Goal: Information Seeking & Learning: Learn about a topic

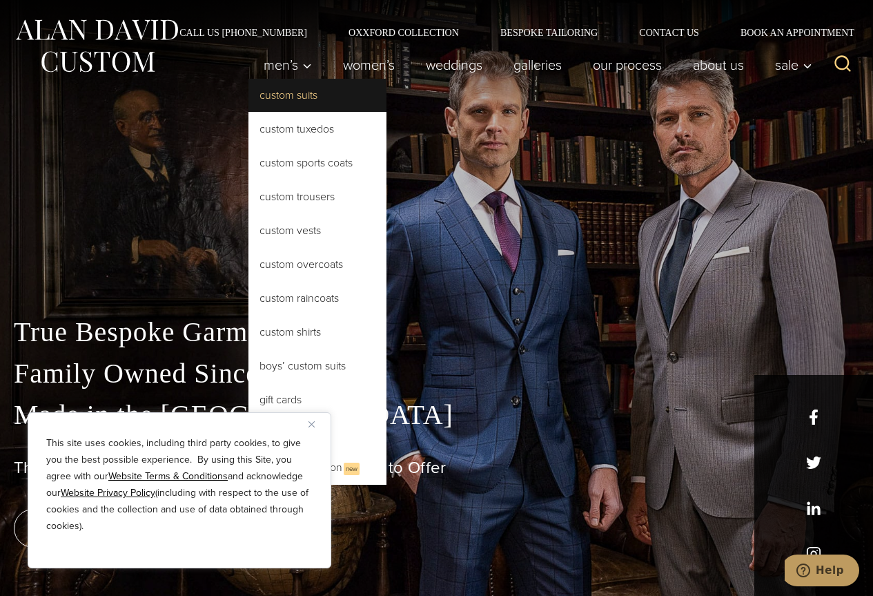
click at [293, 93] on link "Custom Suits" at bounding box center [317, 95] width 138 height 33
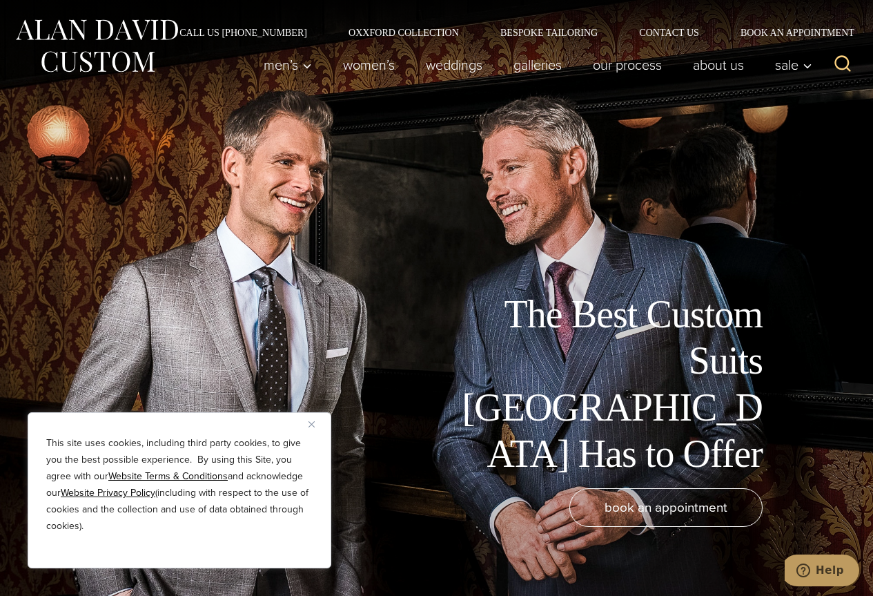
click at [317, 423] on button "Close" at bounding box center [316, 423] width 17 height 17
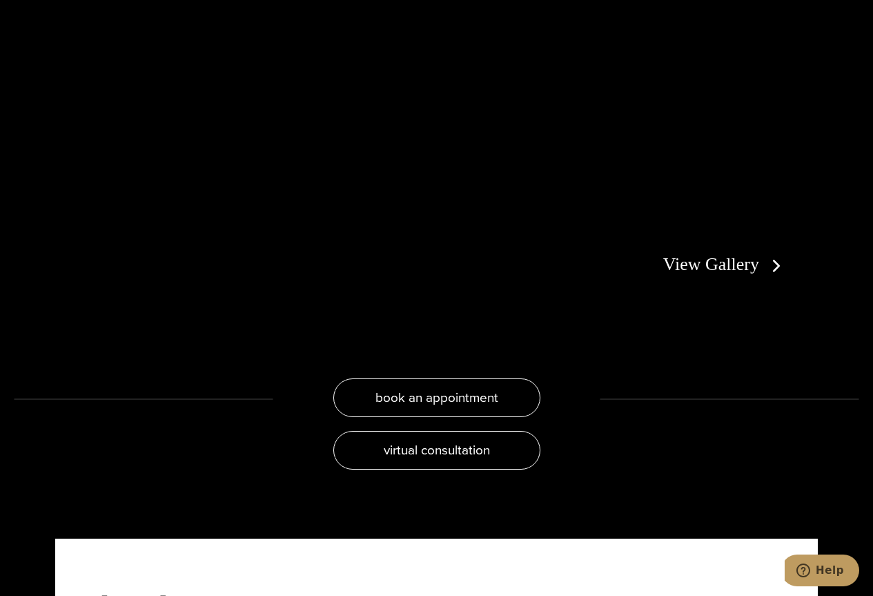
scroll to position [2554, 0]
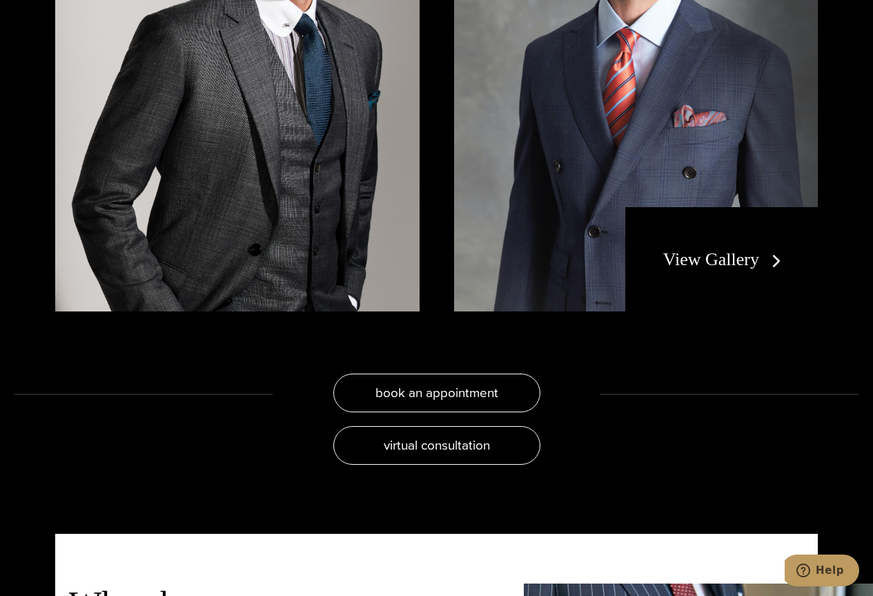
click at [795, 245] on div "View Gallery" at bounding box center [721, 259] width 193 height 105
click at [765, 249] on link "View Gallery" at bounding box center [725, 259] width 124 height 20
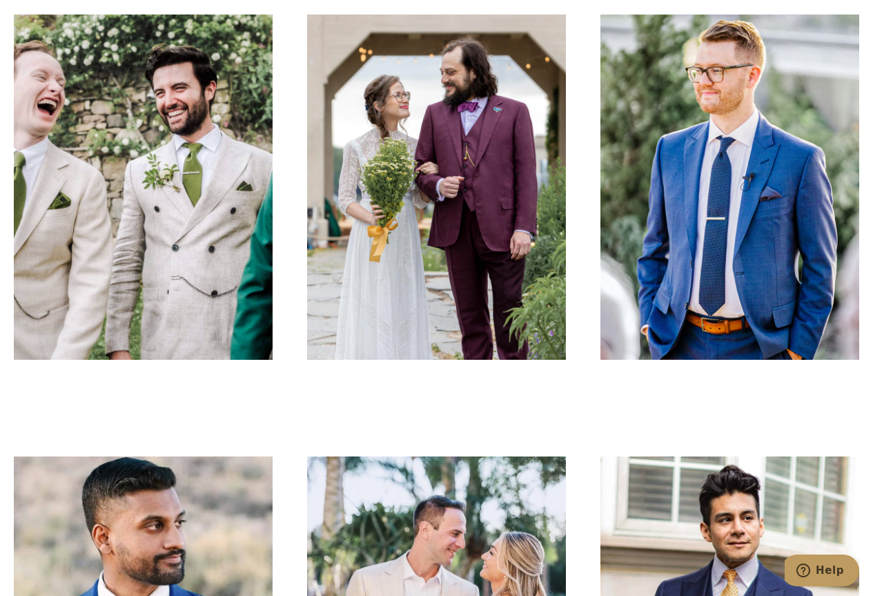
scroll to position [2346, 0]
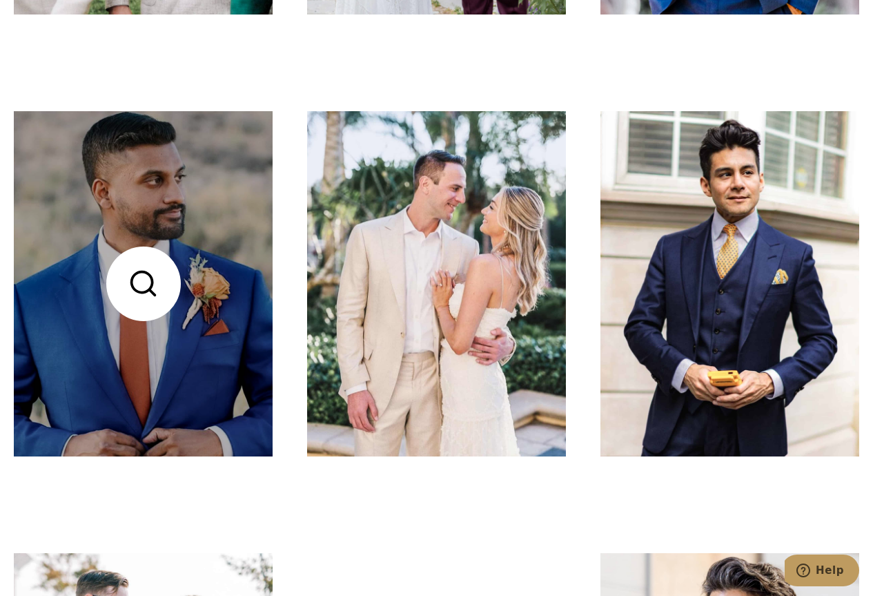
click at [129, 291] on link at bounding box center [143, 283] width 259 height 345
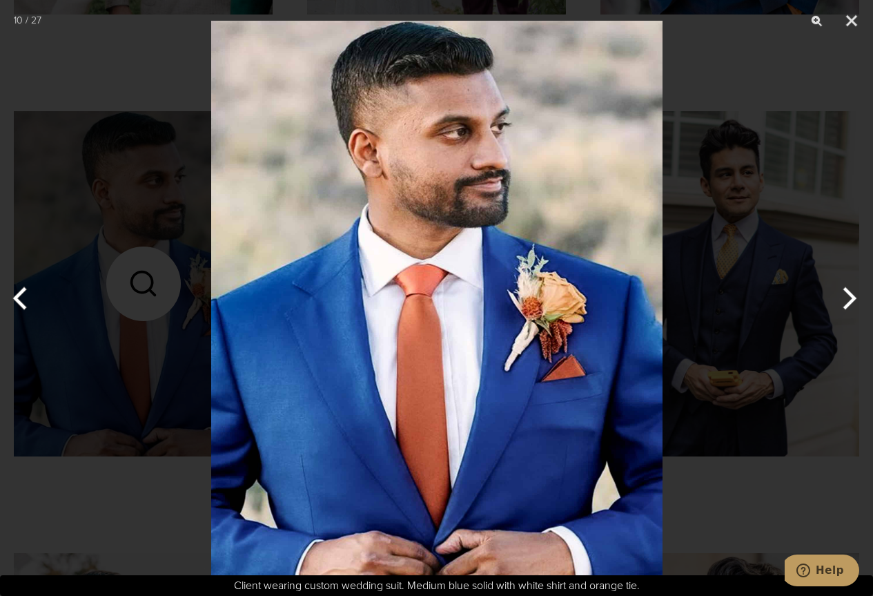
click at [850, 300] on button "Next" at bounding box center [847, 298] width 52 height 69
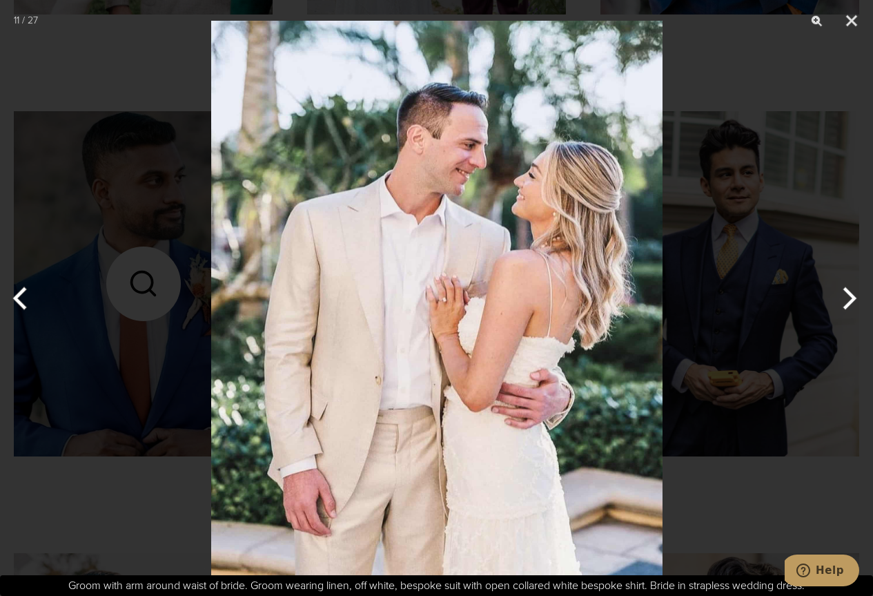
click at [850, 300] on button "Next" at bounding box center [847, 298] width 52 height 69
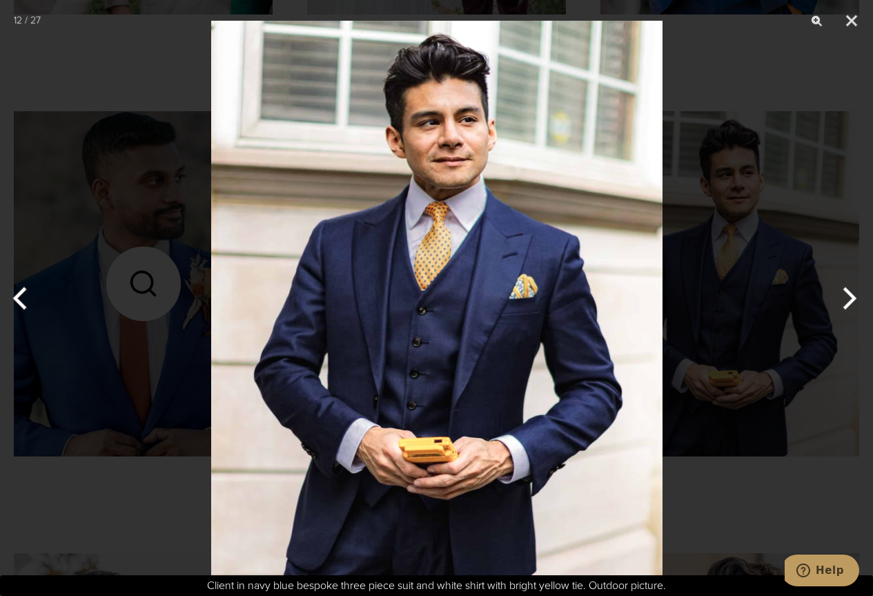
click at [850, 300] on button "Next" at bounding box center [847, 298] width 52 height 69
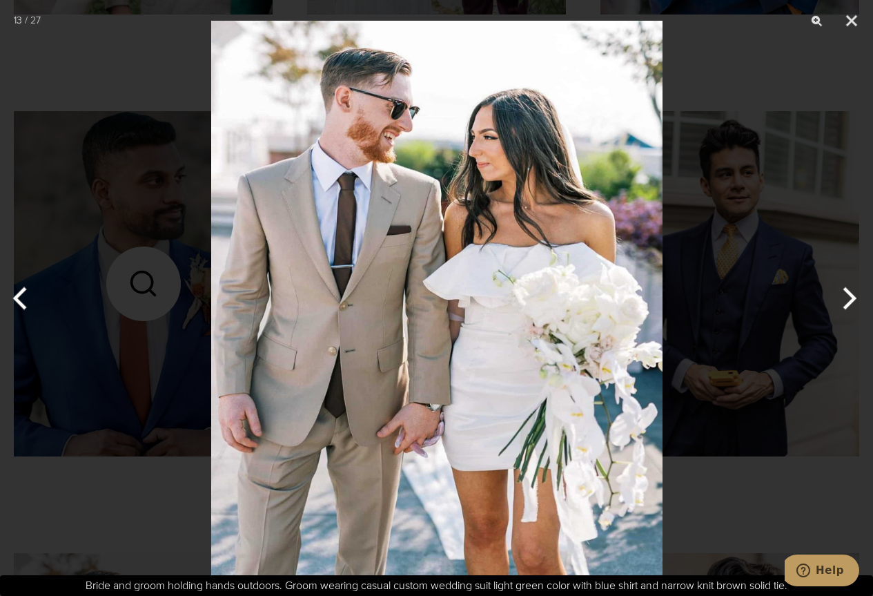
click at [850, 300] on button "Next" at bounding box center [847, 298] width 52 height 69
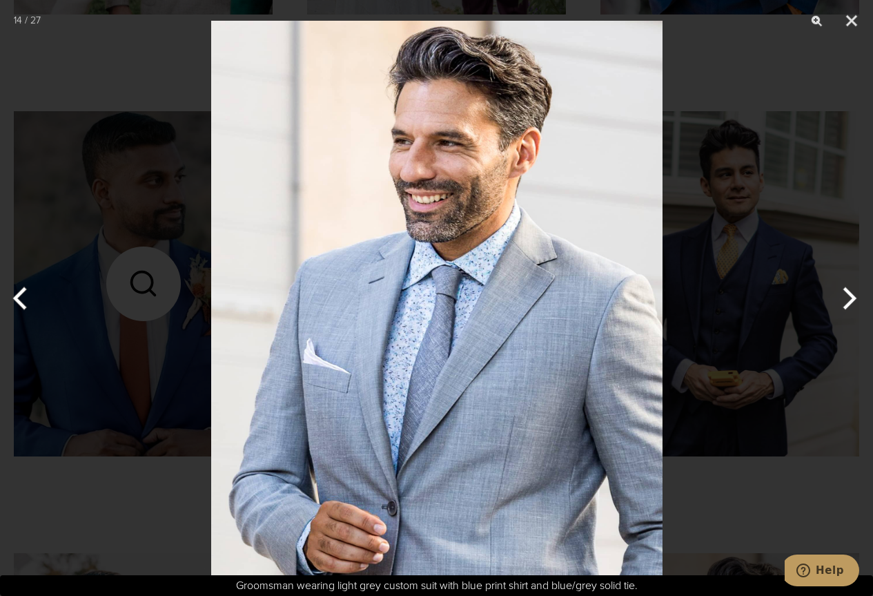
click at [850, 300] on button "Next" at bounding box center [847, 298] width 52 height 69
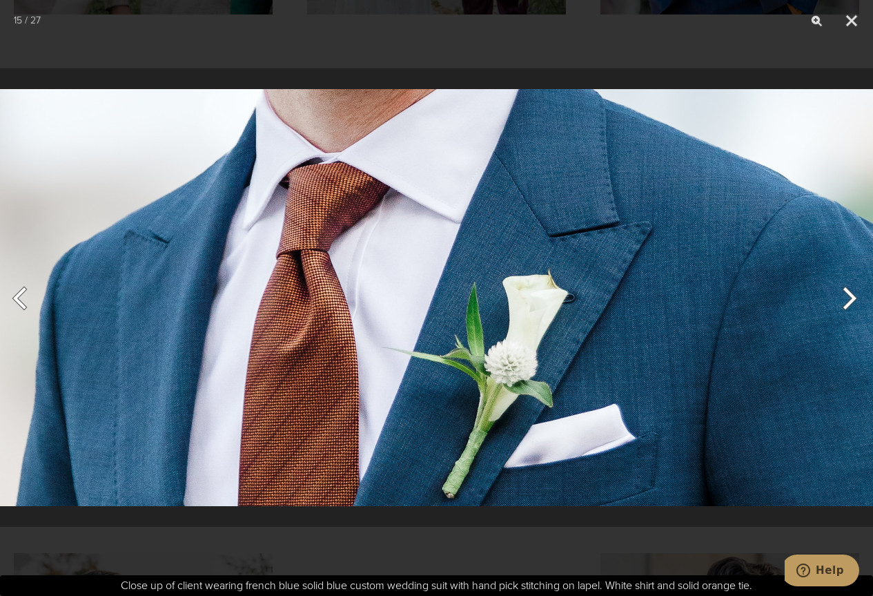
scroll to position [2333, 0]
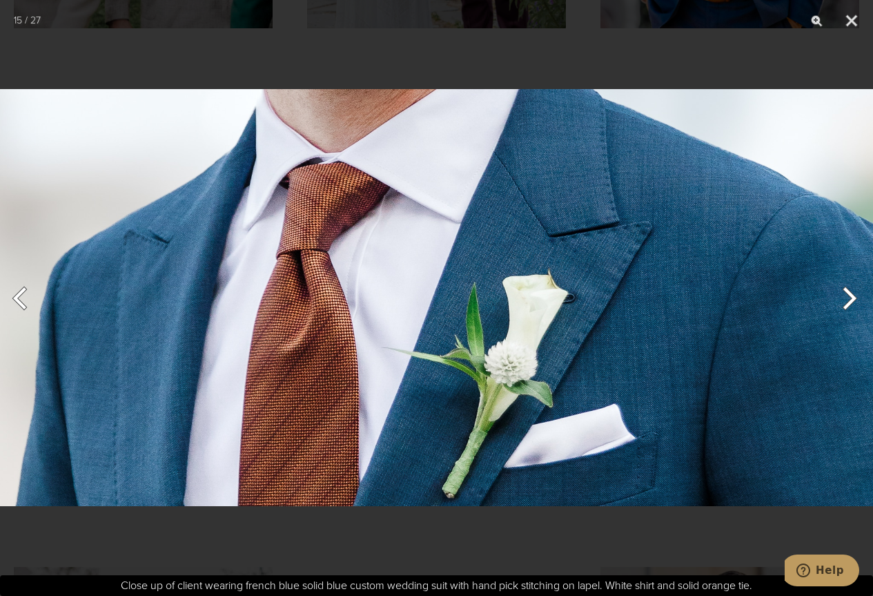
click at [850, 300] on button "Next" at bounding box center [847, 298] width 52 height 69
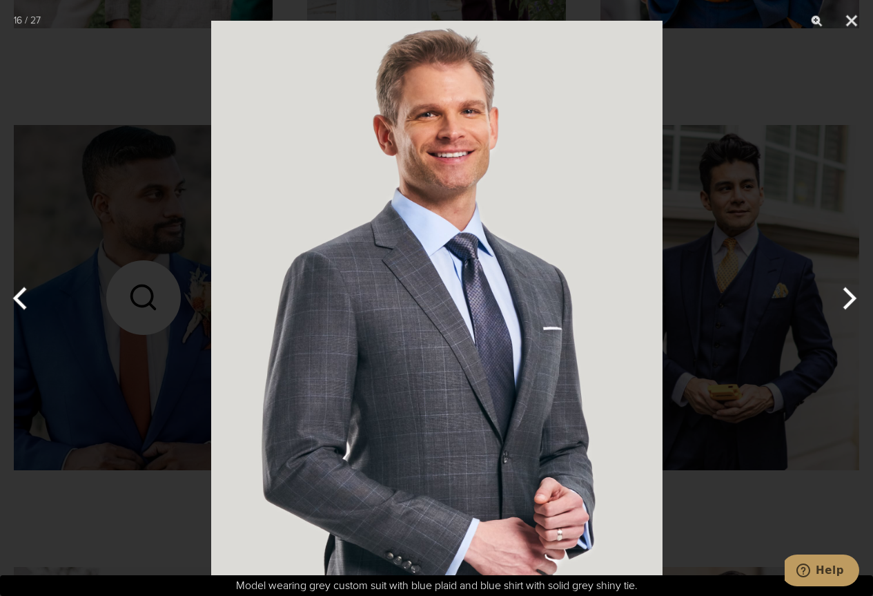
click at [850, 300] on button "Next" at bounding box center [847, 298] width 52 height 69
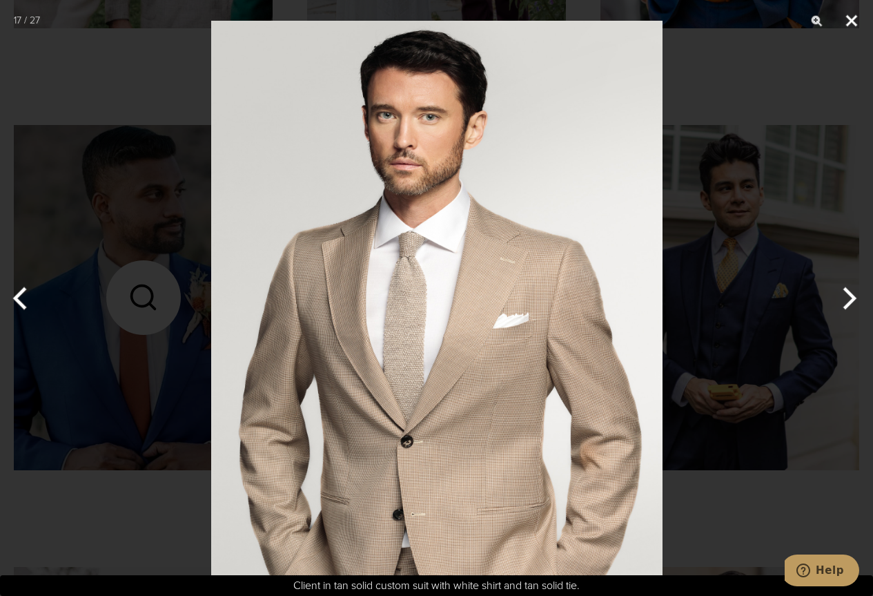
click at [851, 24] on button "Close" at bounding box center [851, 20] width 35 height 41
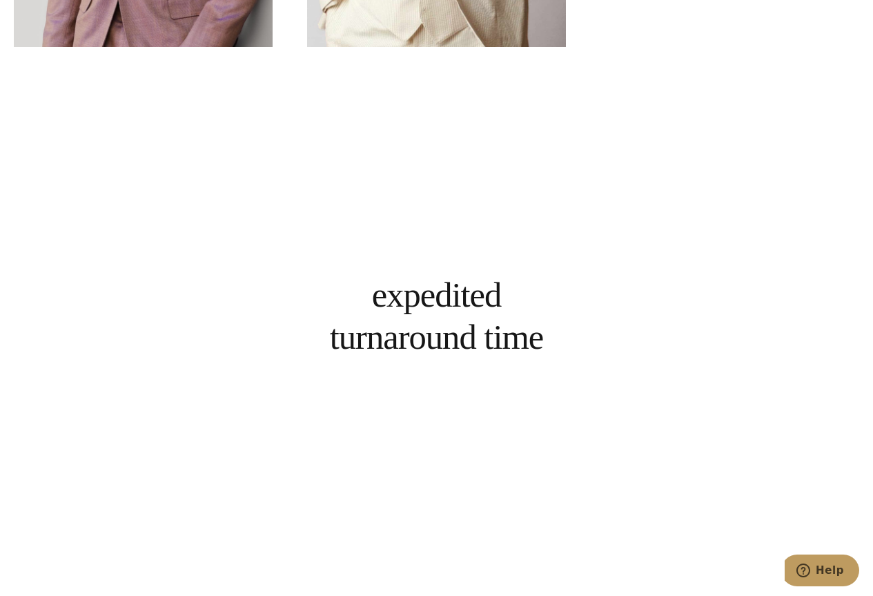
scroll to position [4610, 0]
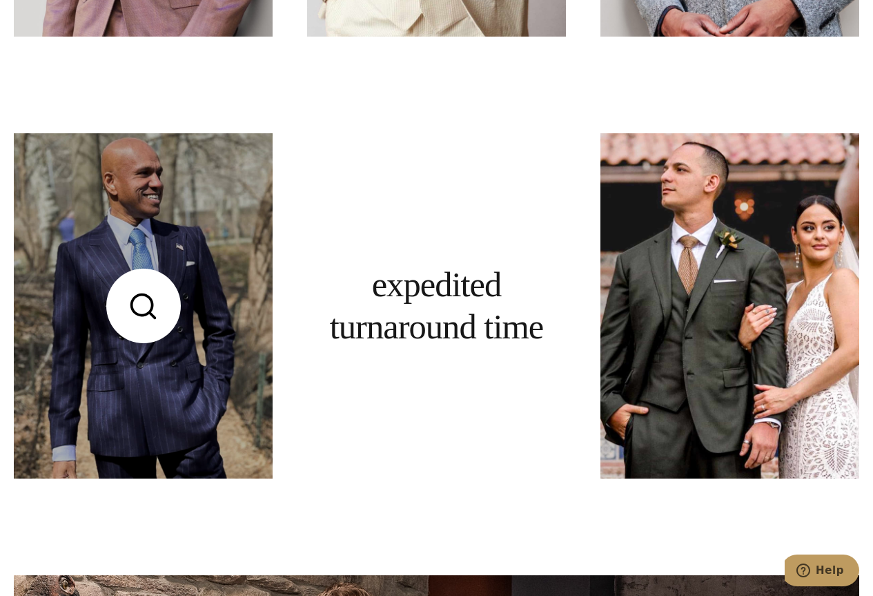
click at [124, 289] on link at bounding box center [143, 305] width 259 height 345
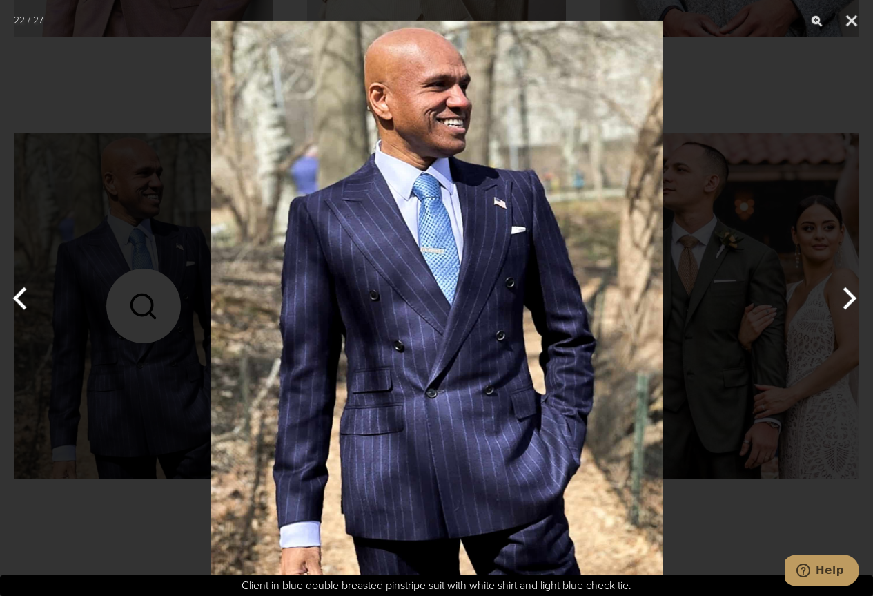
click at [559, 286] on img at bounding box center [436, 298] width 451 height 596
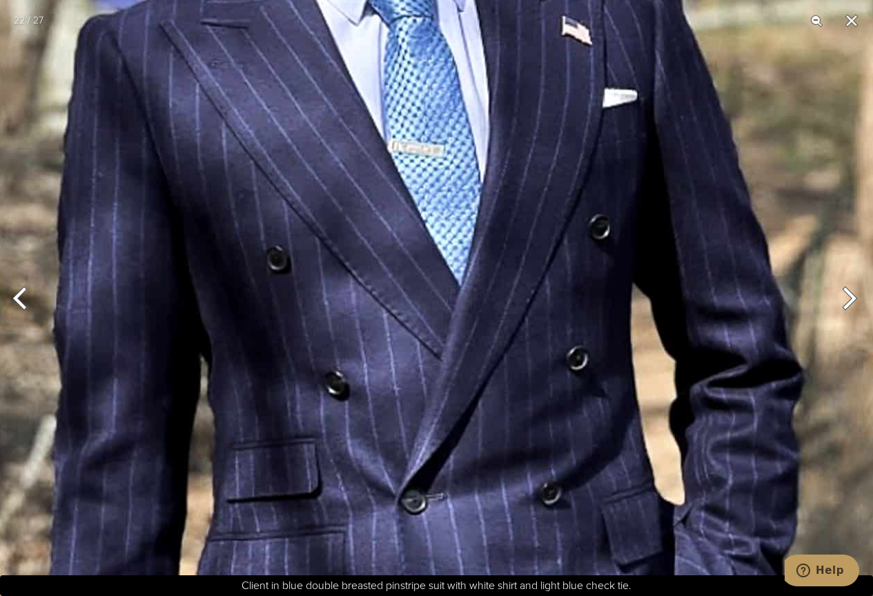
click at [535, 516] on img at bounding box center [426, 265] width 1071 height 1413
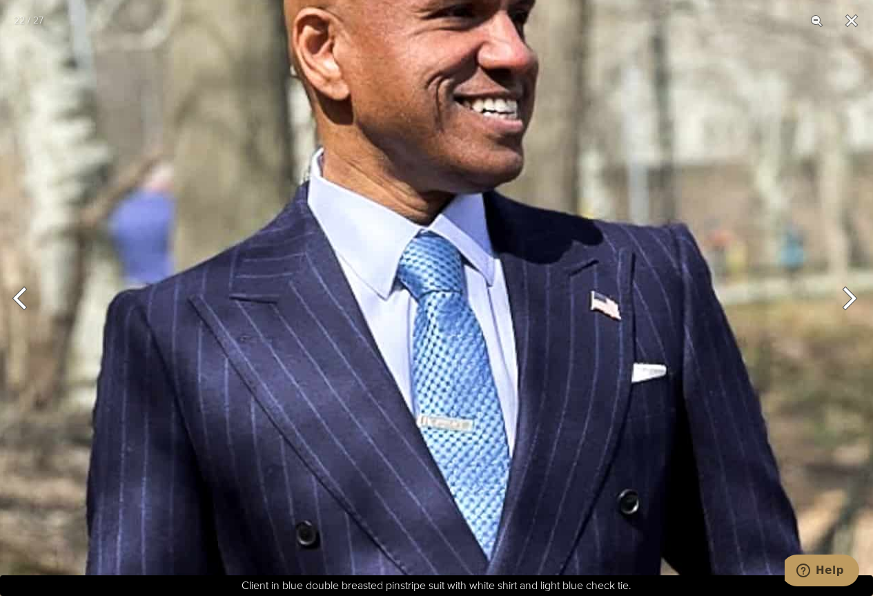
click at [593, 288] on img at bounding box center [455, 540] width 1071 height 1413
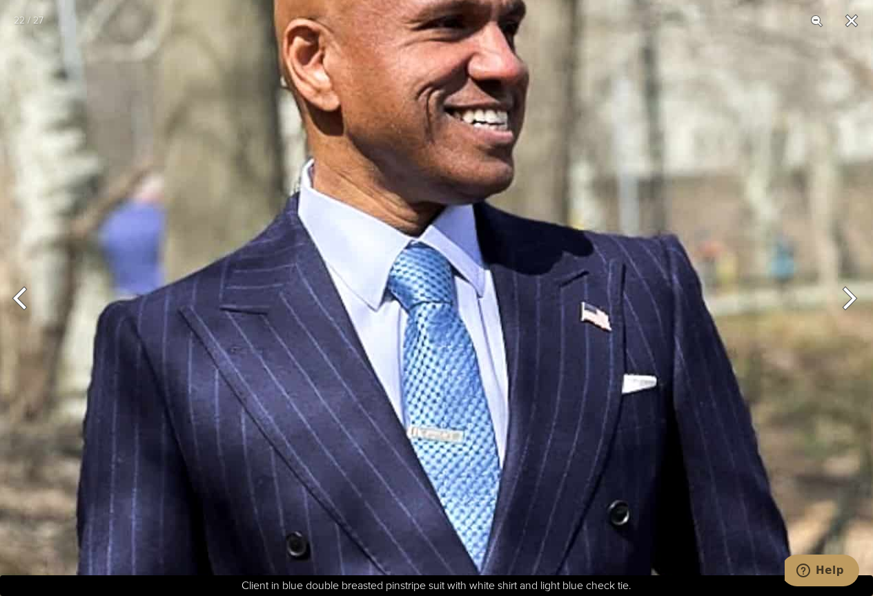
click at [859, 27] on button "Close" at bounding box center [851, 20] width 35 height 41
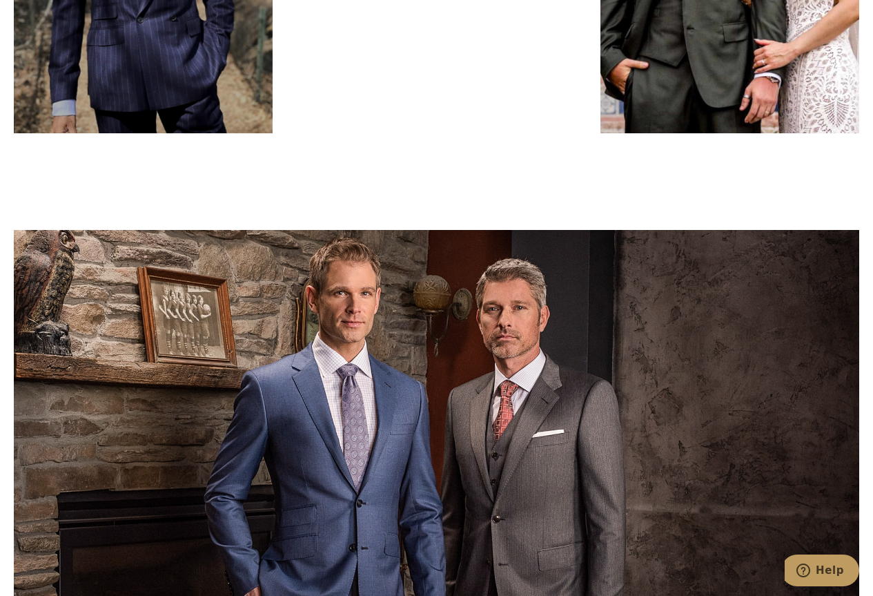
scroll to position [4748, 0]
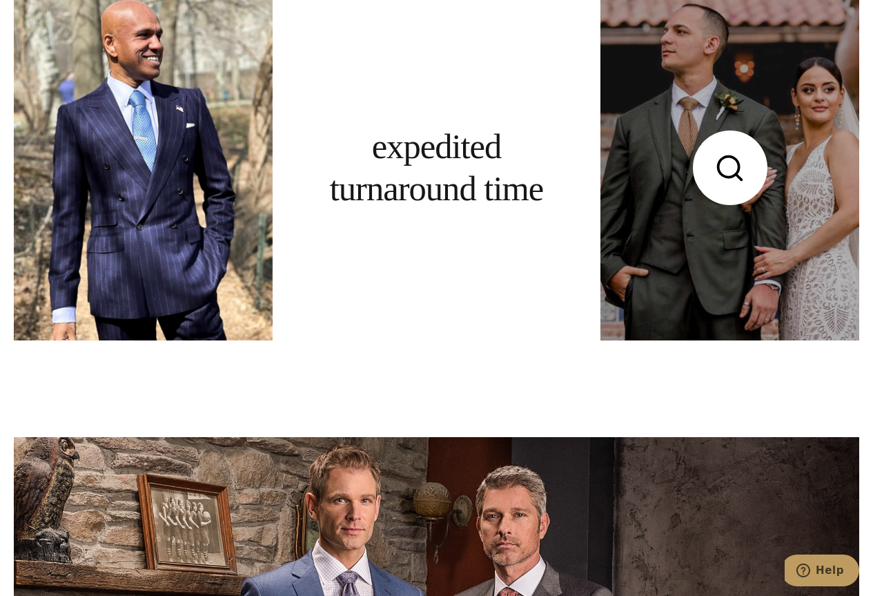
click at [754, 258] on link at bounding box center [729, 167] width 259 height 345
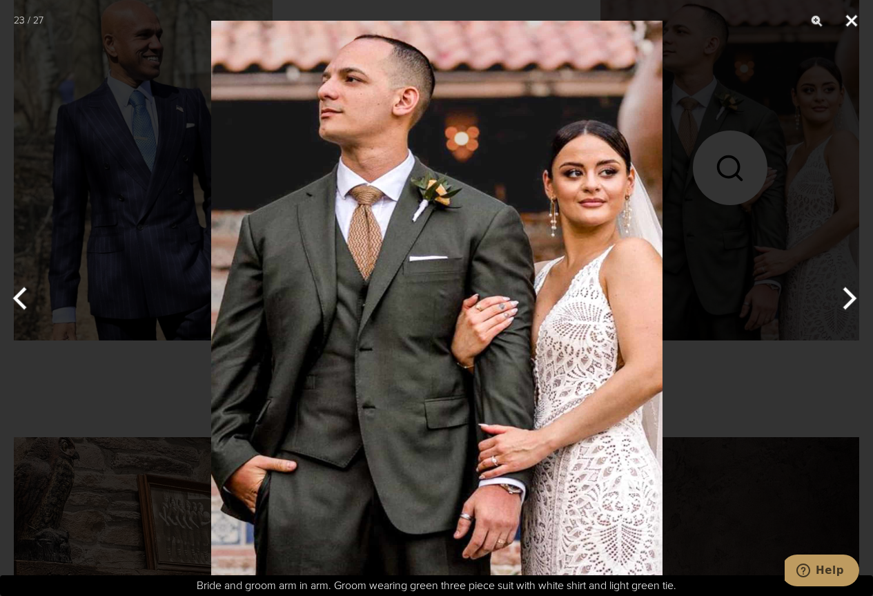
click at [845, 28] on button "Close" at bounding box center [851, 20] width 35 height 41
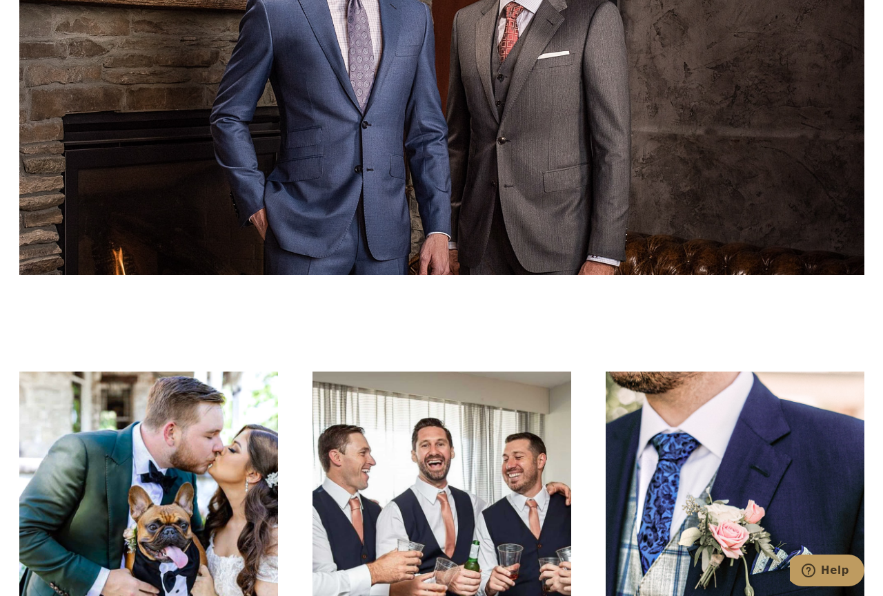
scroll to position [5507, 0]
